Goal: Information Seeking & Learning: Learn about a topic

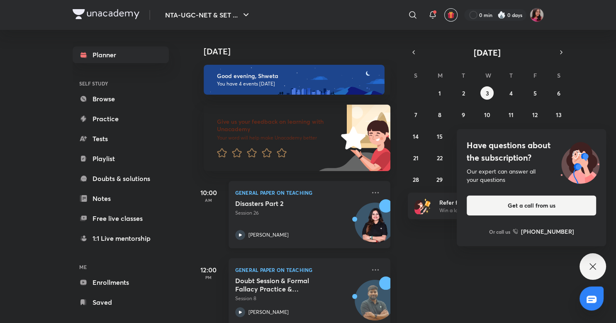
scroll to position [163, 0]
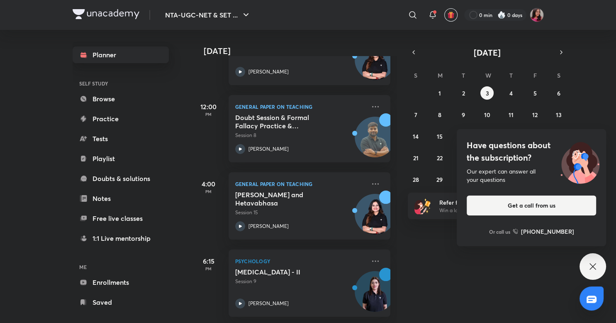
click at [100, 59] on link "Planner" at bounding box center [121, 54] width 96 height 17
click at [459, 94] on button "2" at bounding box center [463, 92] width 13 height 13
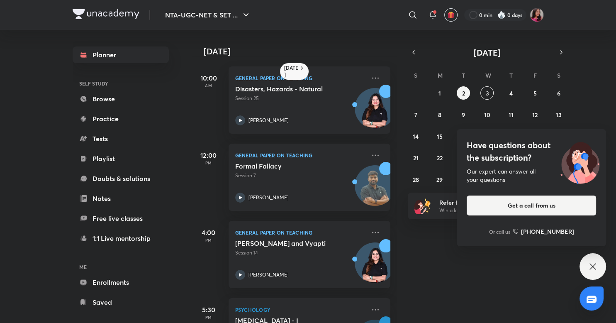
scroll to position [103, 0]
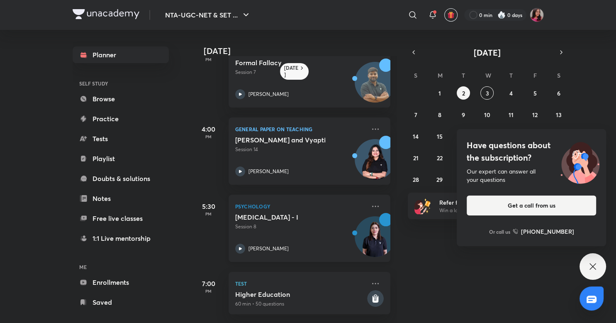
click at [268, 236] on div "[MEDICAL_DATA] - I Session 8 [PERSON_NAME]" at bounding box center [300, 233] width 130 height 41
